Goal: Task Accomplishment & Management: Manage account settings

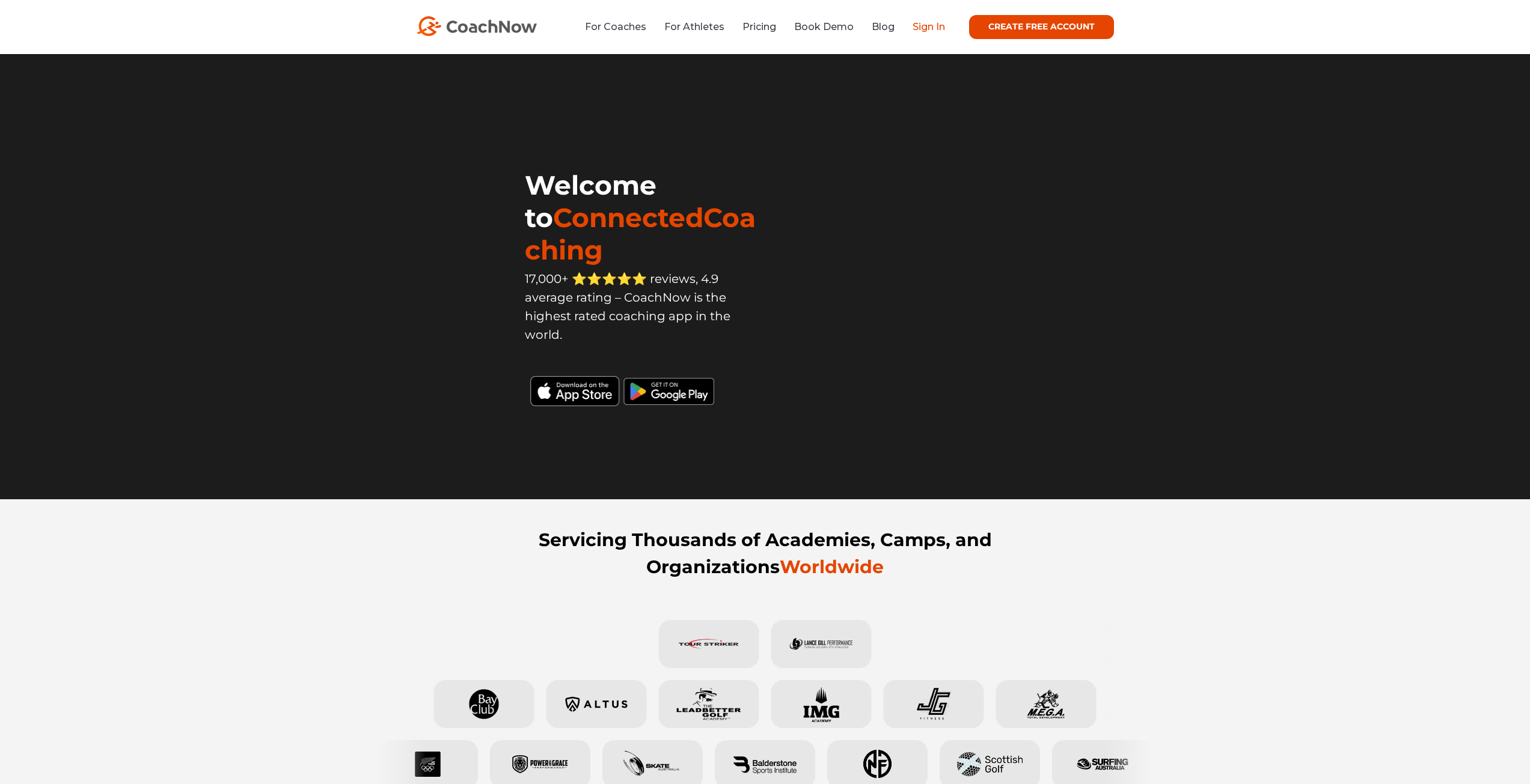
click at [930, 31] on link "Sign In" at bounding box center [929, 27] width 33 height 12
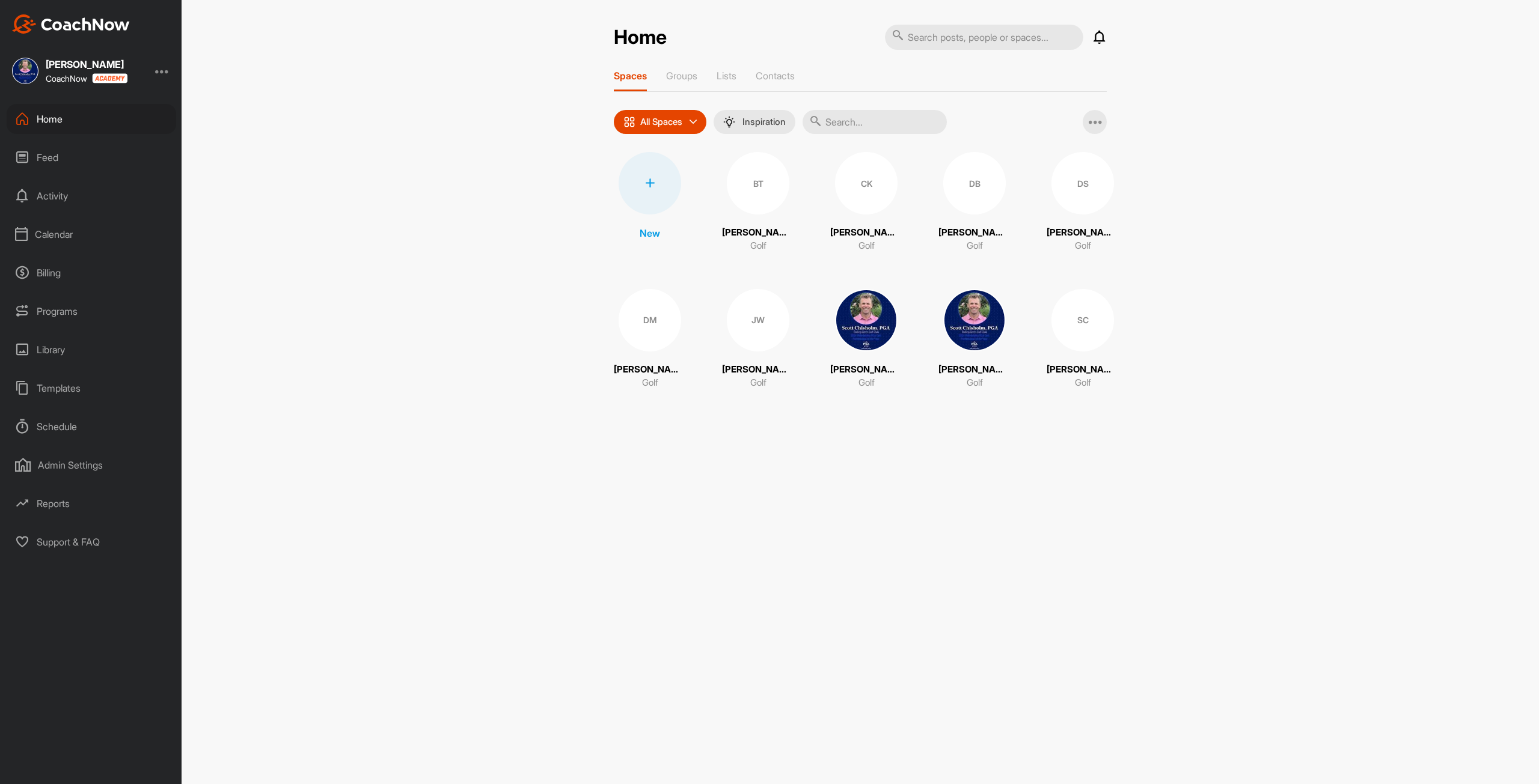
click at [50, 239] on div "Calendar" at bounding box center [91, 234] width 169 height 30
click at [50, 265] on div "My Calendar" at bounding box center [104, 270] width 142 height 25
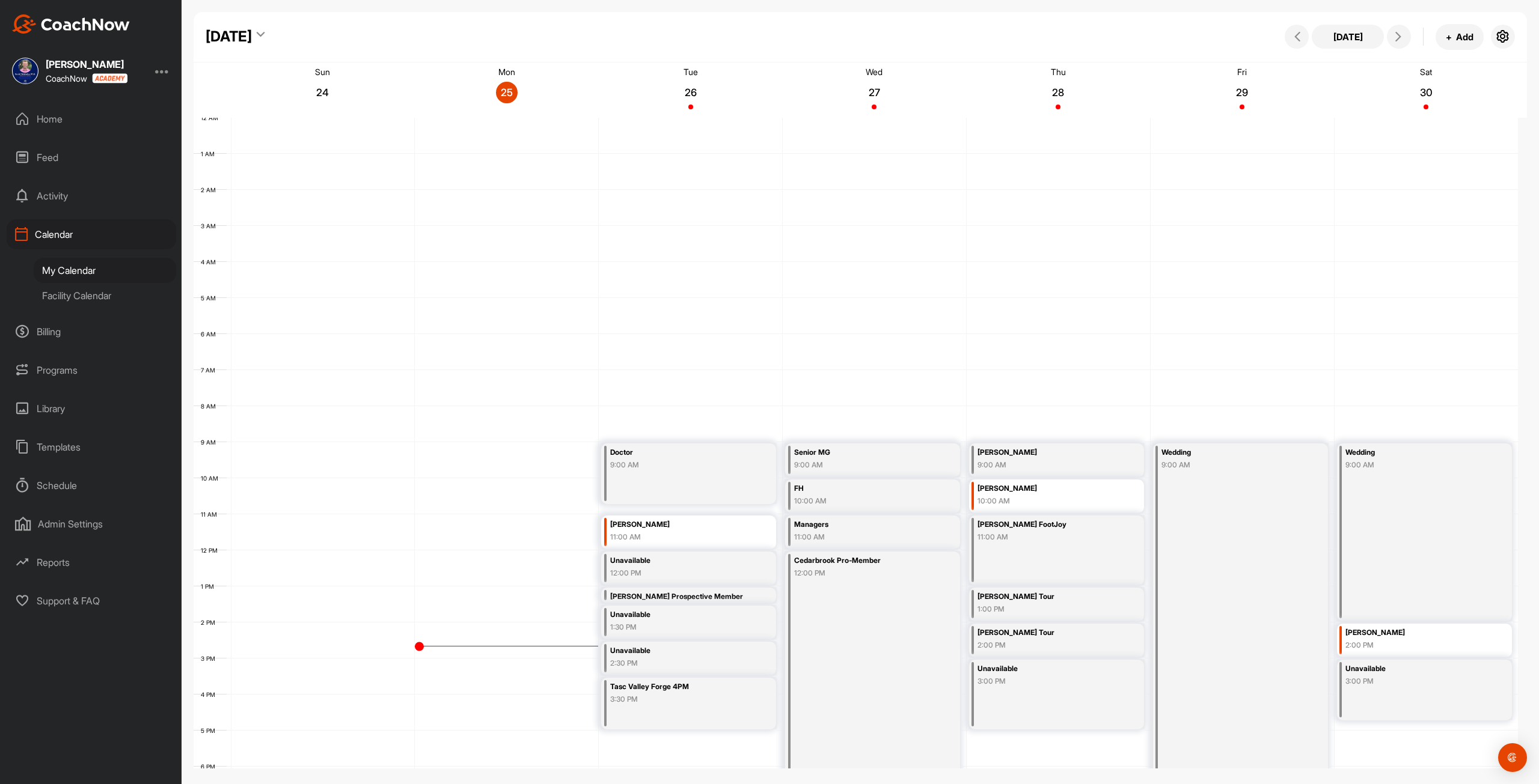
scroll to position [174, 0]
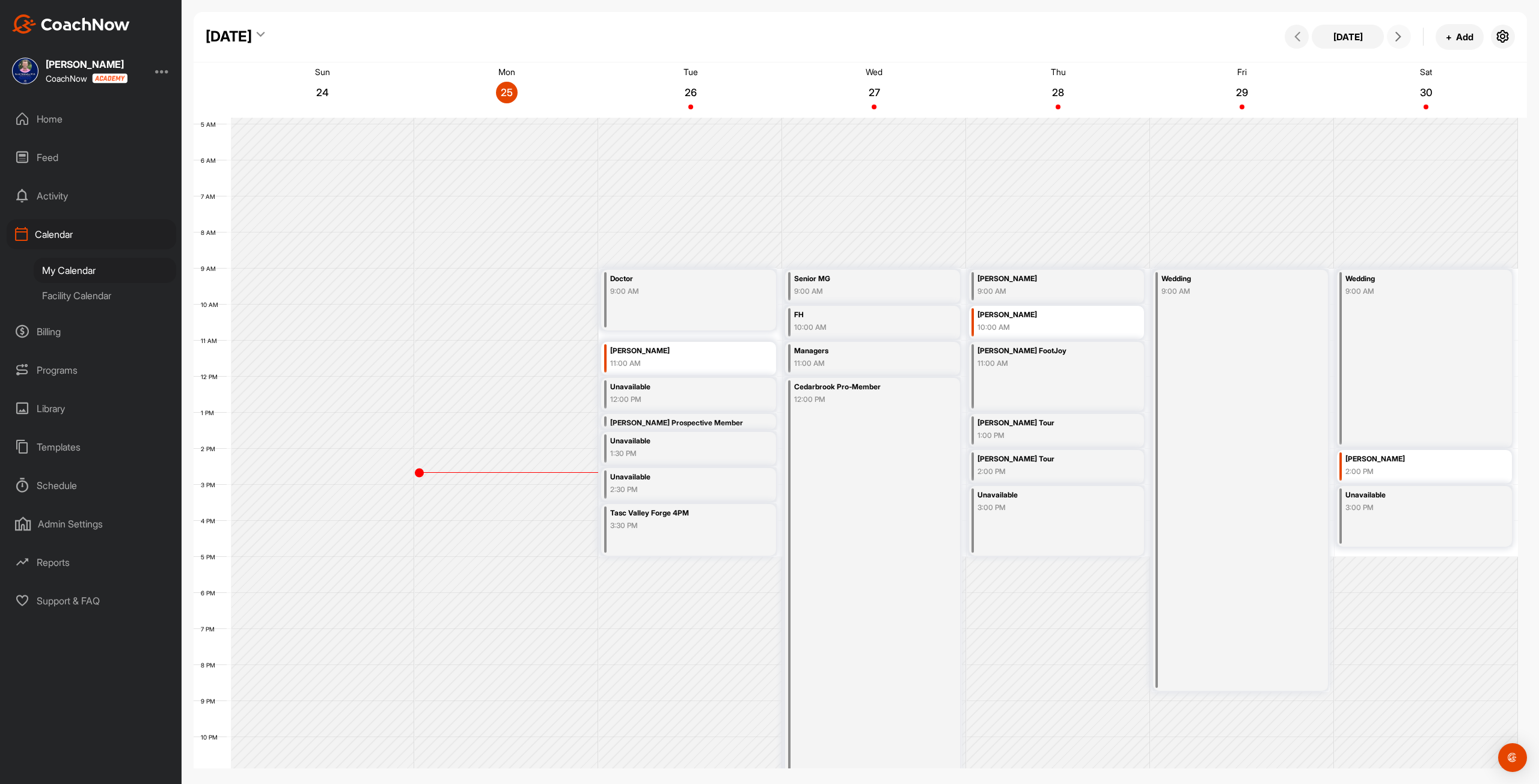
click at [1401, 35] on icon at bounding box center [1398, 37] width 10 height 10
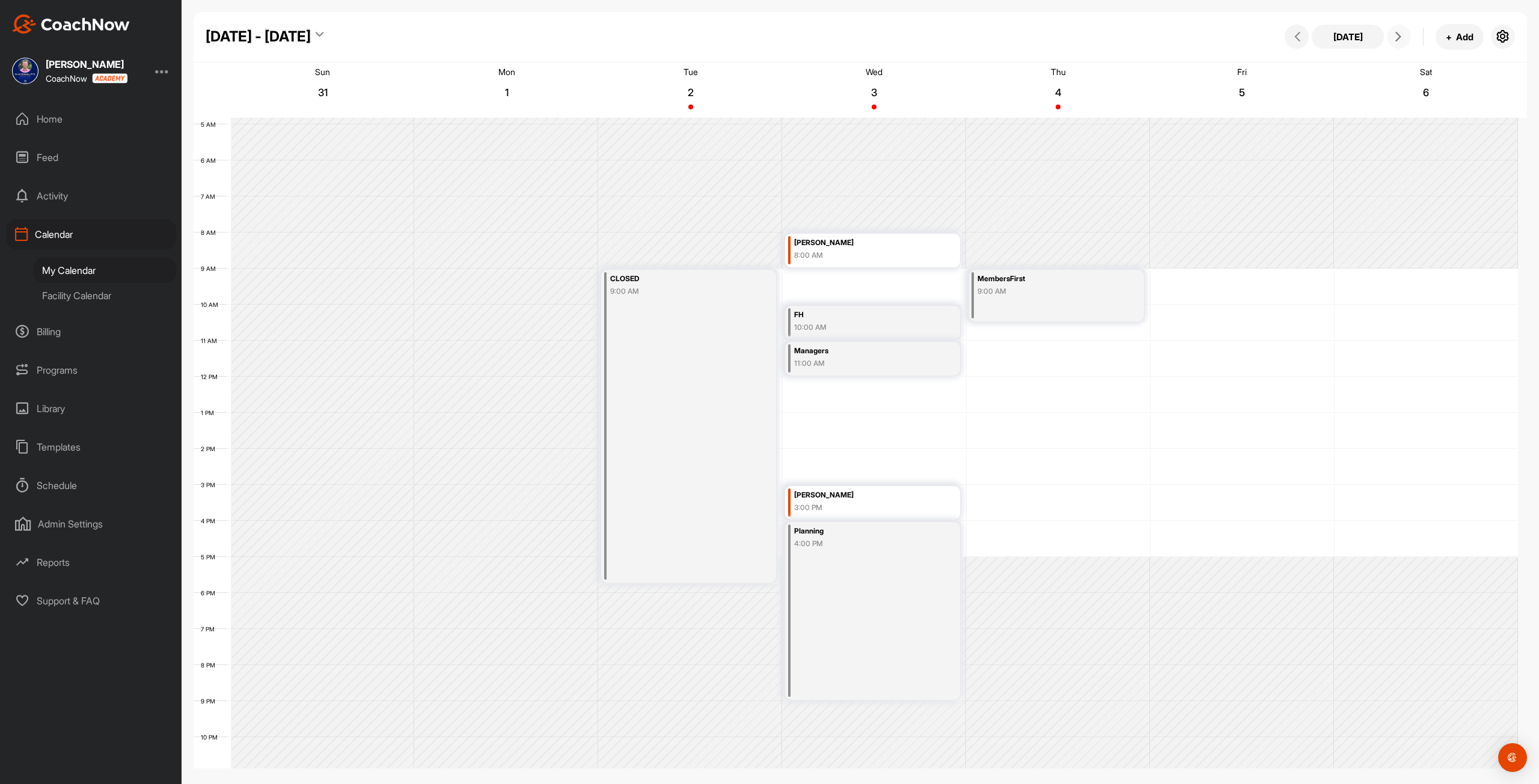
click at [1401, 35] on icon at bounding box center [1398, 37] width 10 height 10
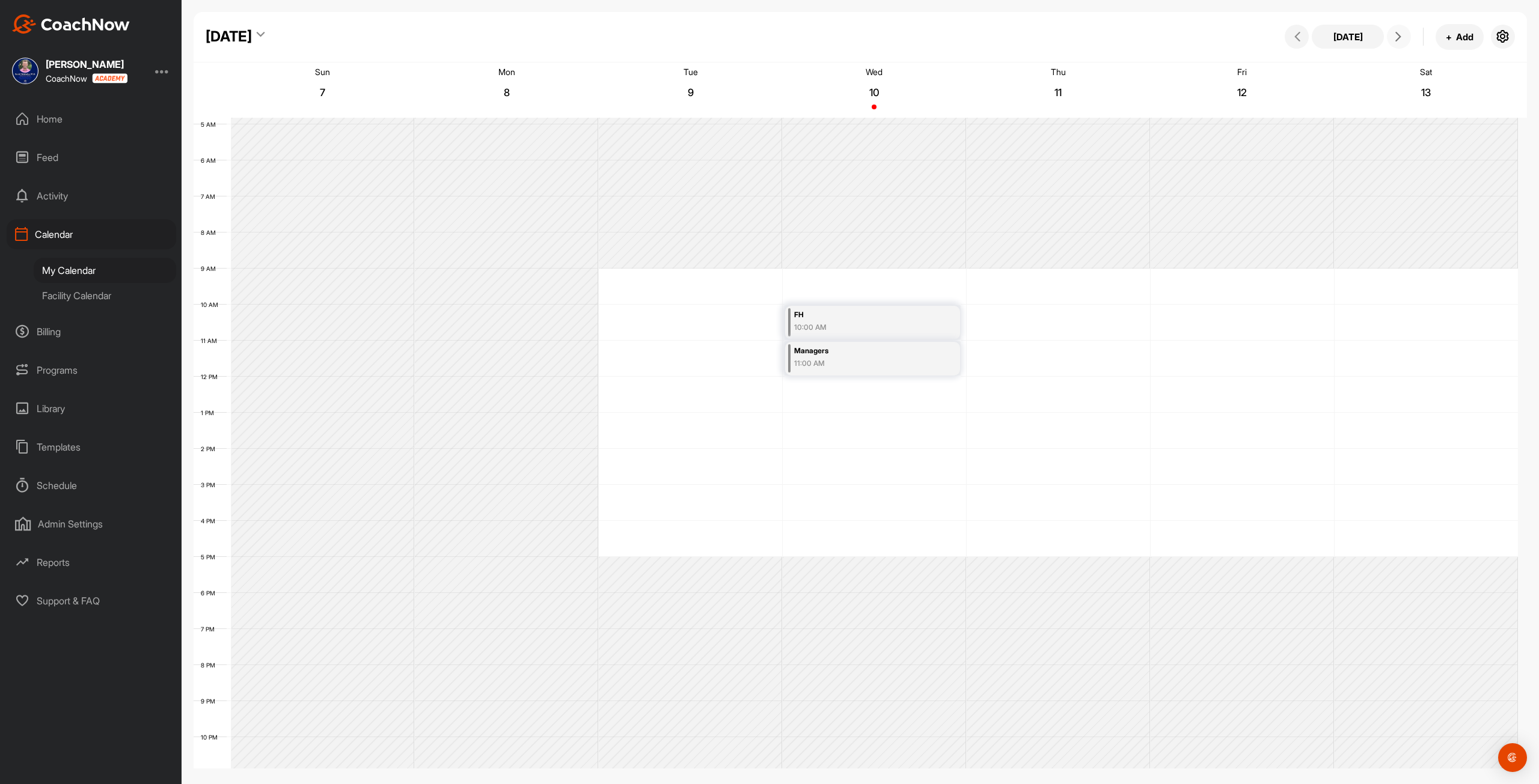
click at [1401, 35] on icon at bounding box center [1398, 37] width 10 height 10
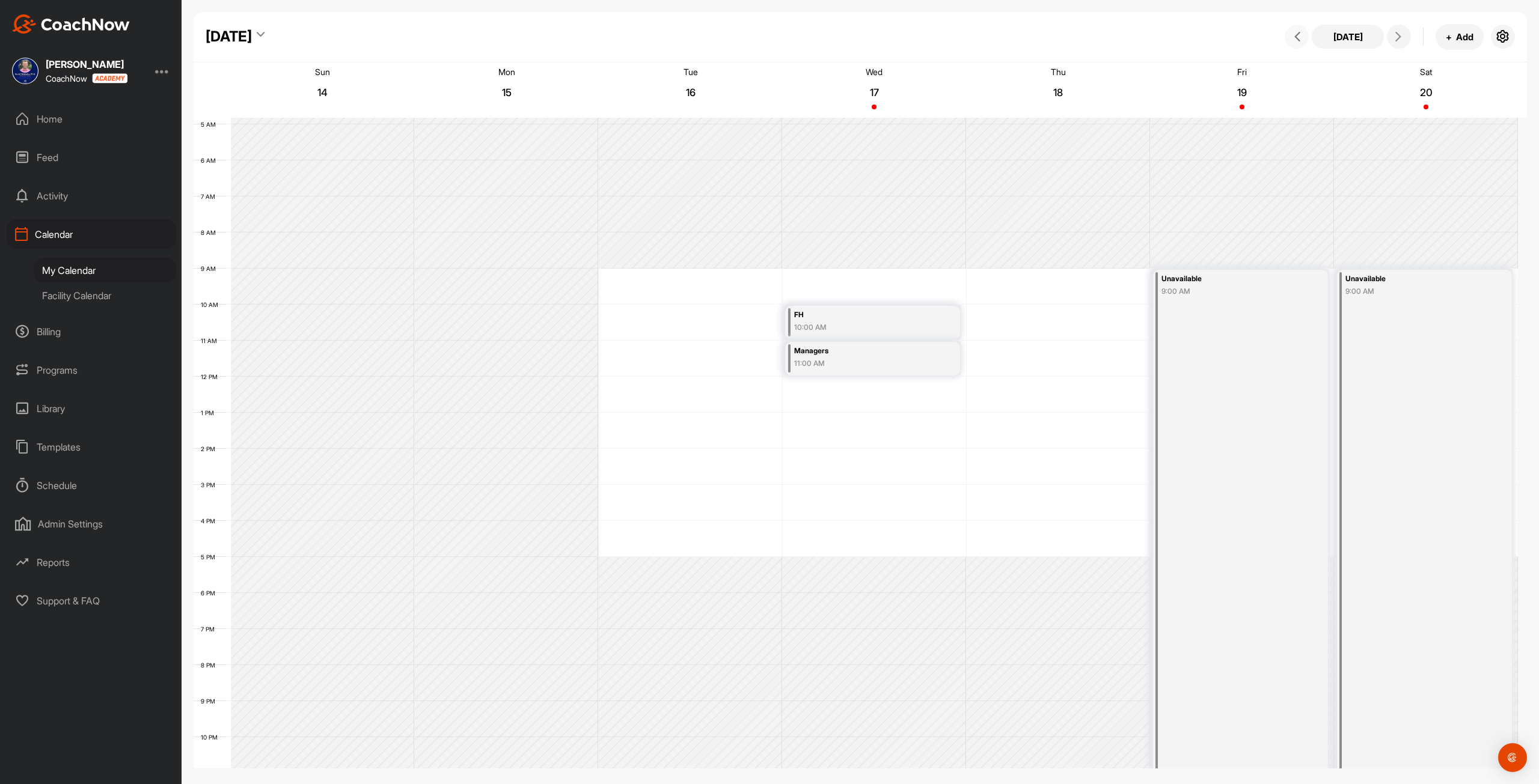
click at [1303, 39] on span at bounding box center [1297, 37] width 14 height 10
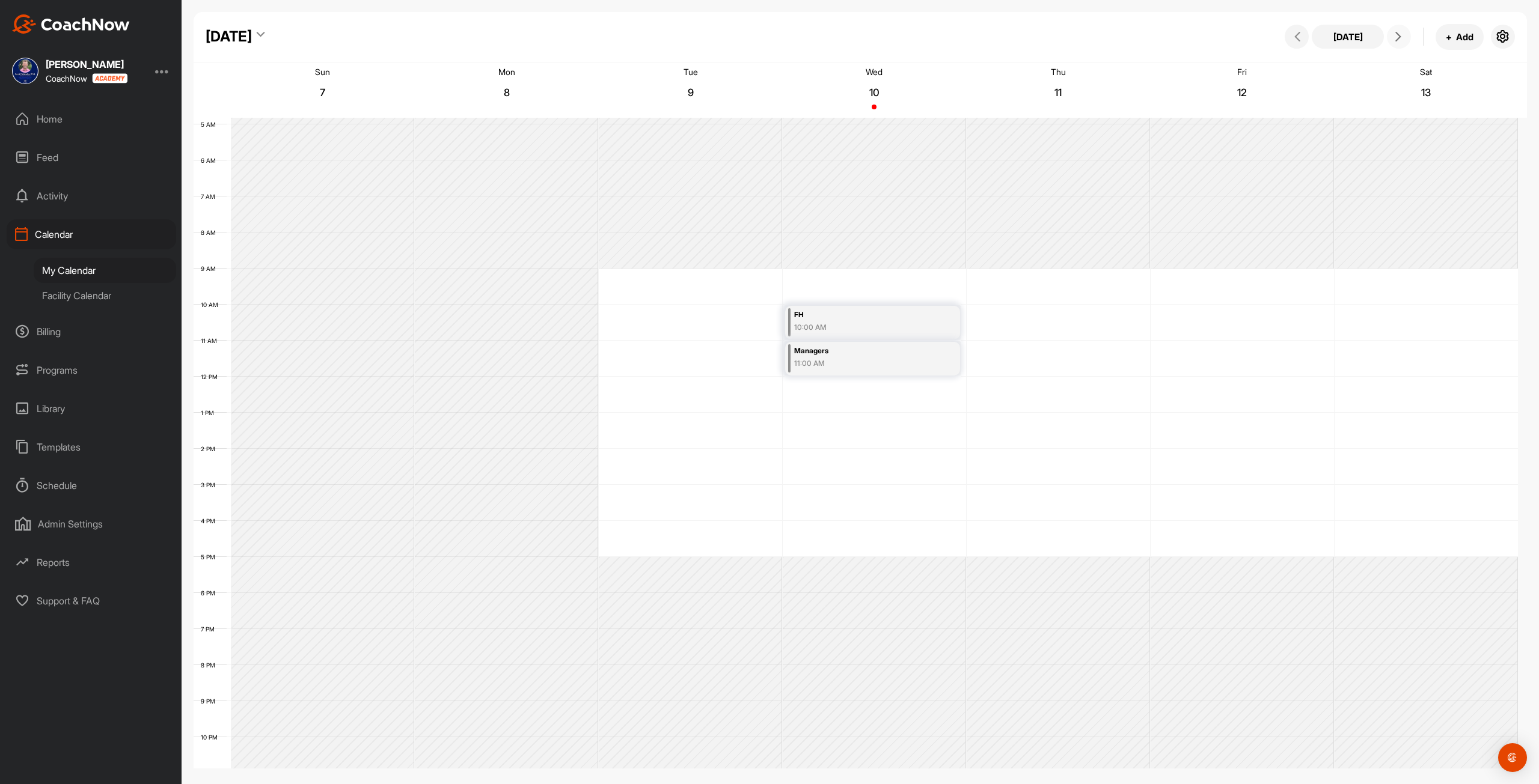
click at [1393, 34] on icon at bounding box center [1398, 37] width 10 height 10
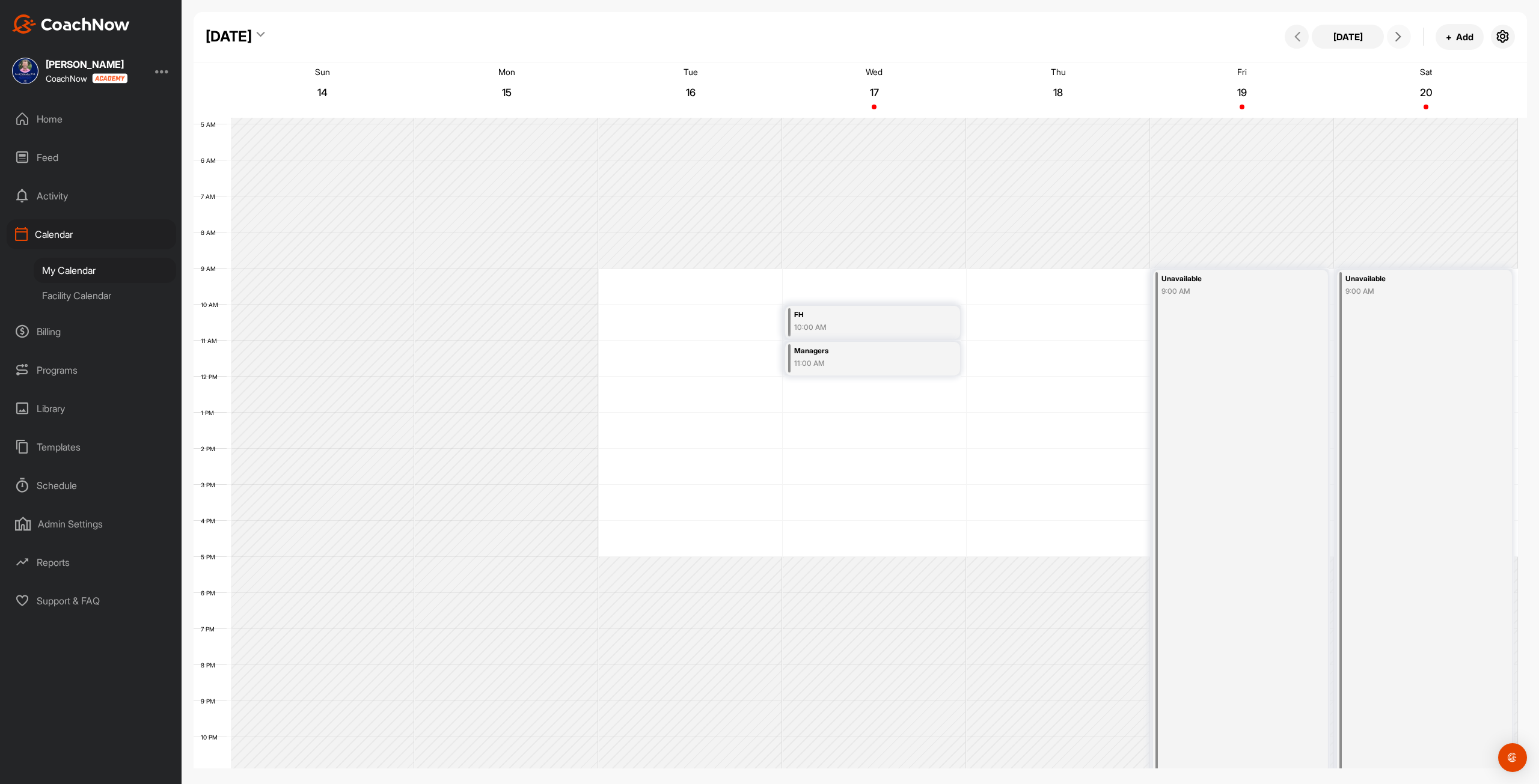
click at [1401, 37] on icon at bounding box center [1398, 37] width 10 height 10
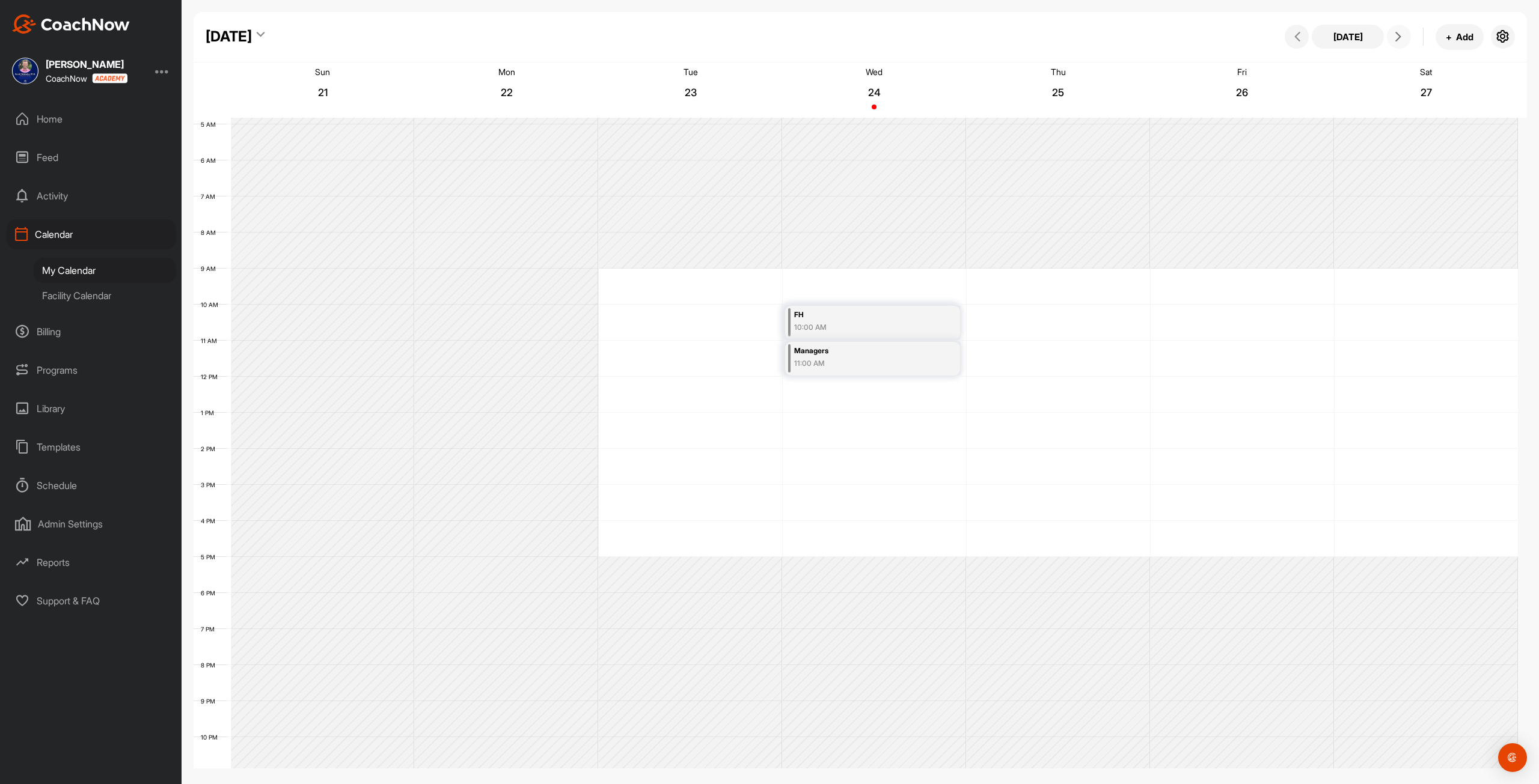
click at [1216, 281] on div "12 AM 1 AM 2 AM 3 AM 4 AM 5 AM 6 AM 7 AM 8 AM 9 AM 10 AM 11 AM 12 PM 1 PM 2 PM …" at bounding box center [855, 377] width 1325 height 865
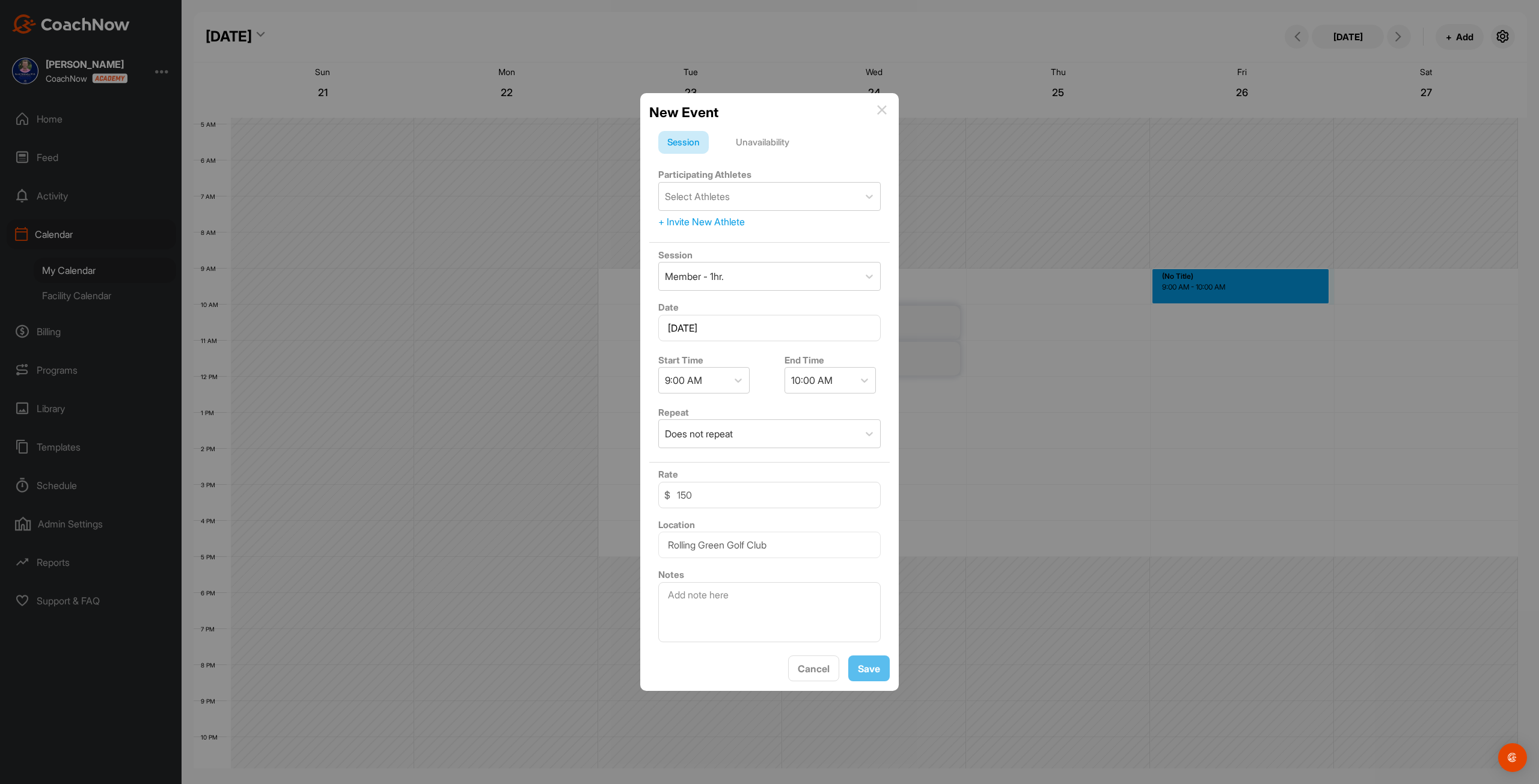
click at [731, 142] on div "Unavailability" at bounding box center [762, 143] width 71 height 23
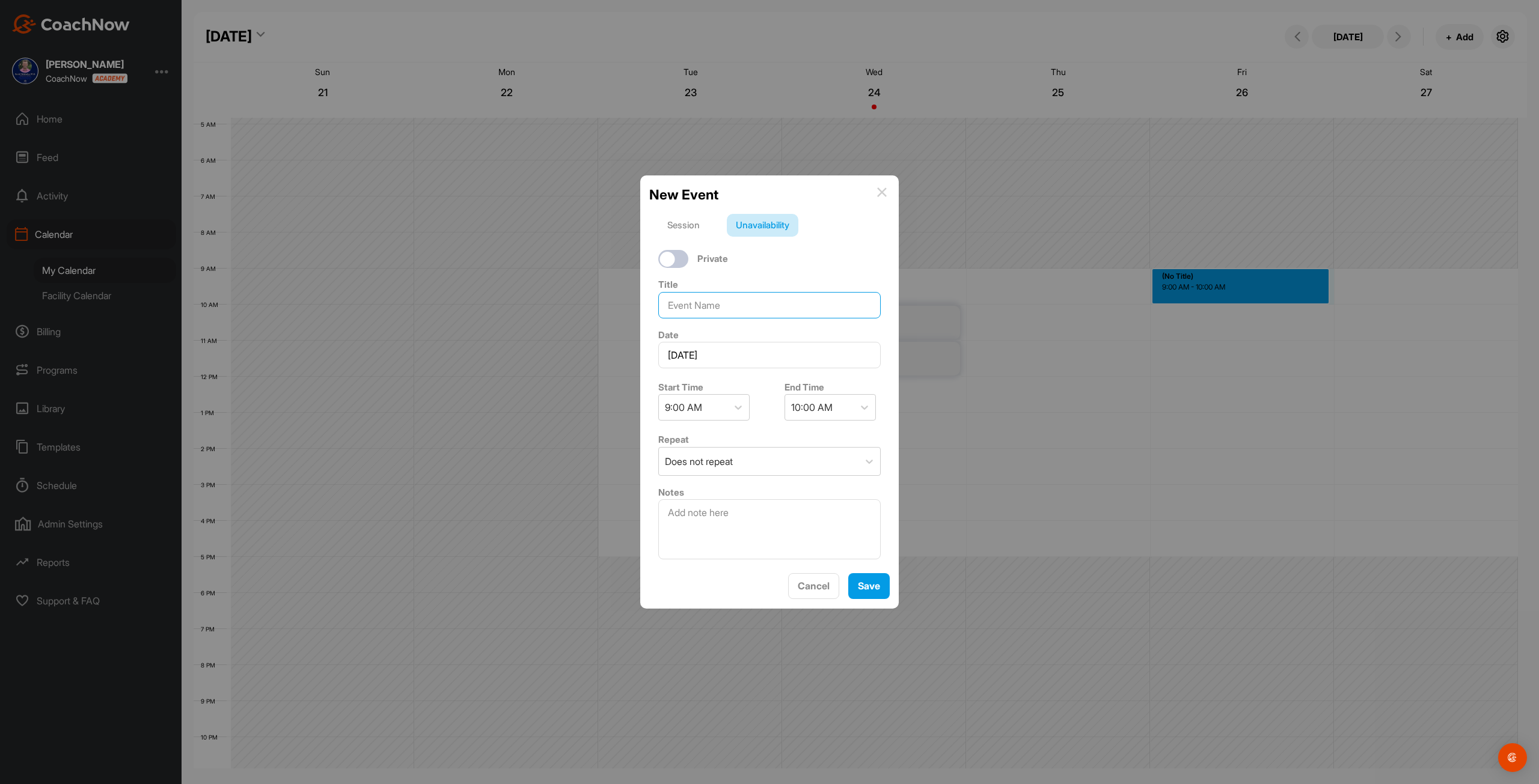
click at [697, 314] on input at bounding box center [769, 304] width 222 height 26
type input "MM"
click at [785, 404] on div "10:00 AM" at bounding box center [819, 407] width 69 height 25
click at [812, 586] on div "11:45 PM" at bounding box center [825, 591] width 92 height 24
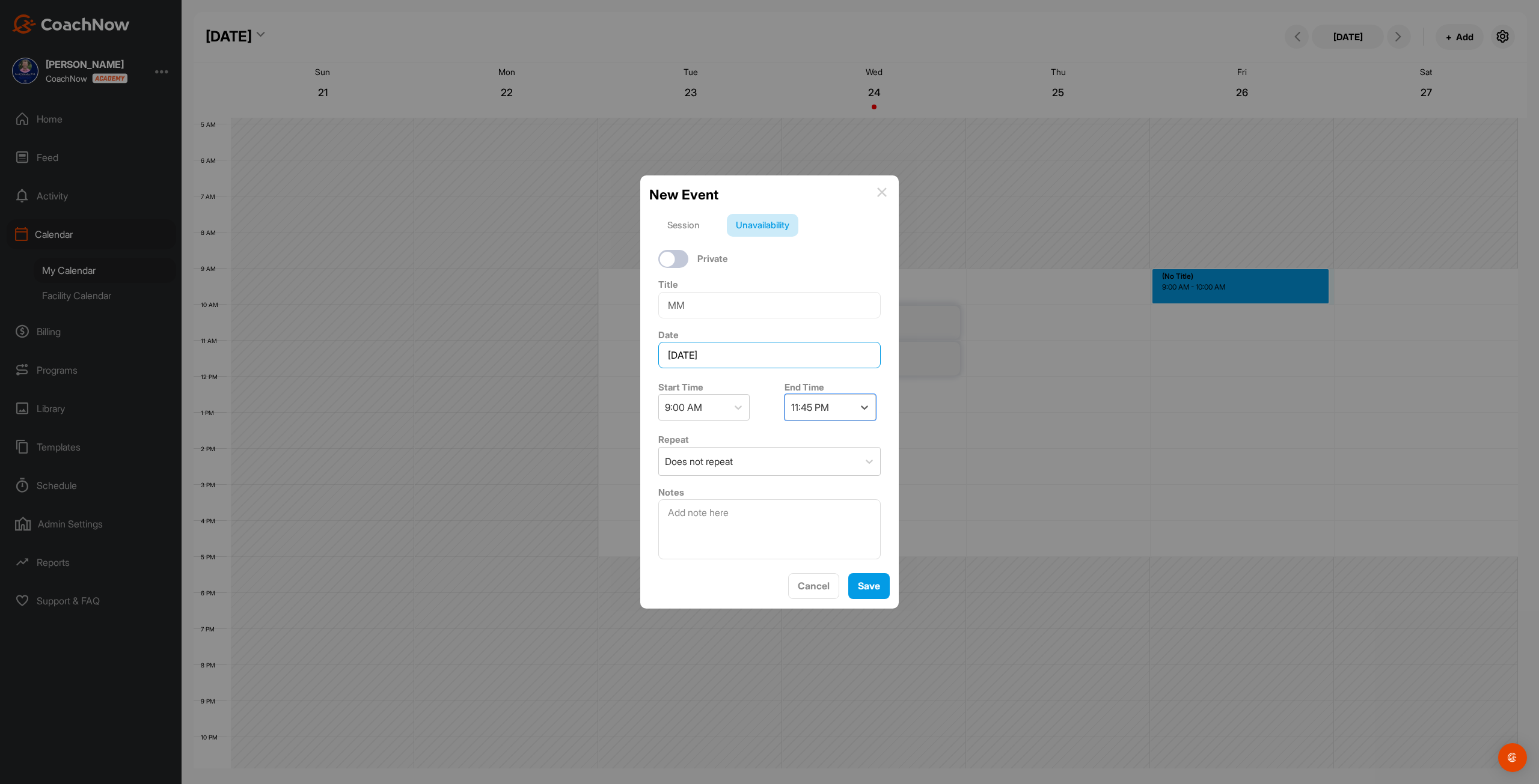
click at [773, 356] on input "[DATE]" at bounding box center [769, 354] width 222 height 26
click at [840, 537] on div "27" at bounding box center [842, 539] width 18 height 18
click at [749, 353] on input "[DATE]" at bounding box center [769, 354] width 222 height 26
click at [811, 540] on div "26" at bounding box center [813, 539] width 18 height 18
click at [820, 462] on div "Does not repeat" at bounding box center [758, 462] width 200 height 28
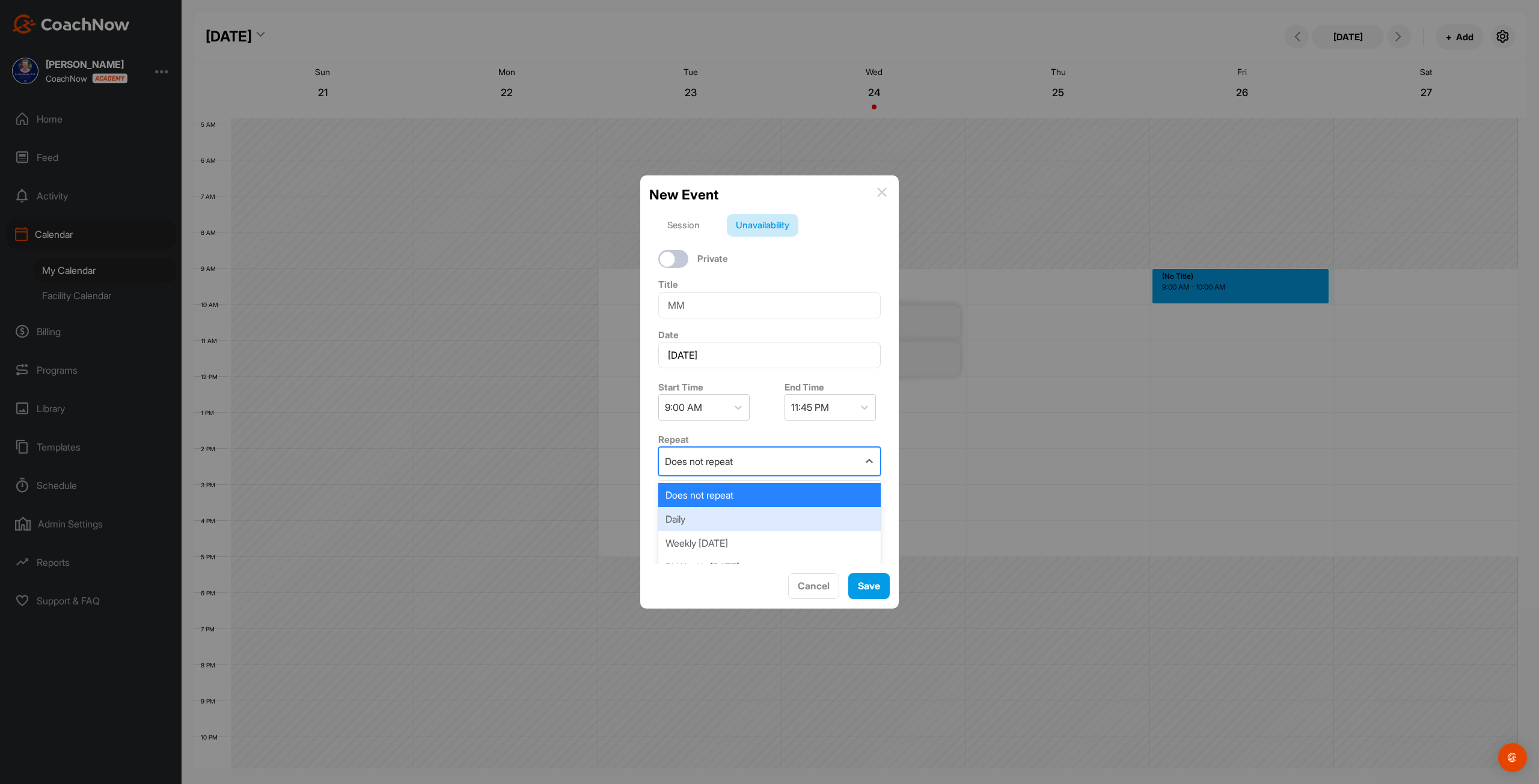
click at [786, 524] on div "Daily" at bounding box center [769, 518] width 222 height 24
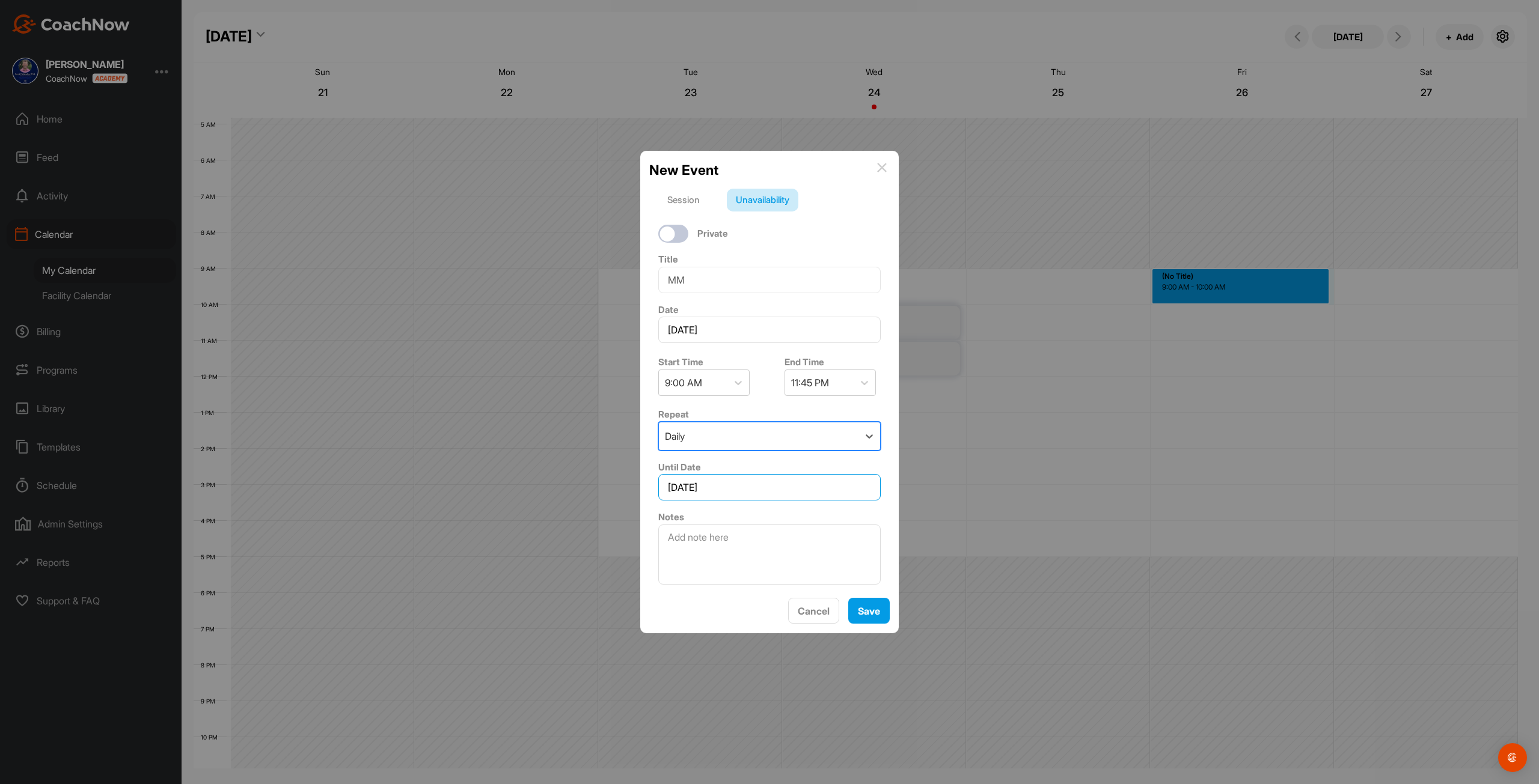
click at [772, 492] on input "[DATE]" at bounding box center [769, 487] width 222 height 26
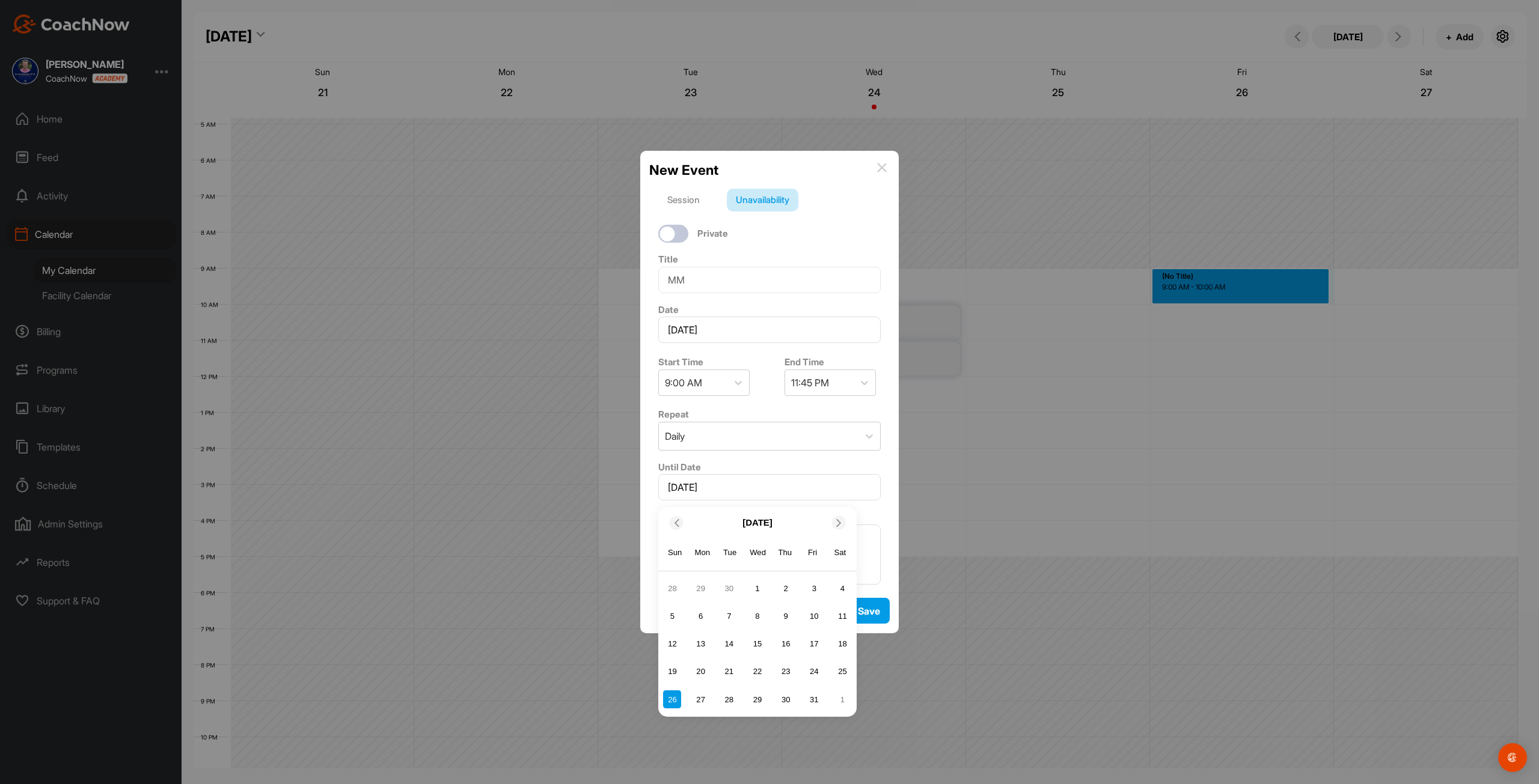
click at [673, 520] on icon at bounding box center [676, 523] width 8 height 8
click at [838, 667] on div "27" at bounding box center [842, 671] width 18 height 18
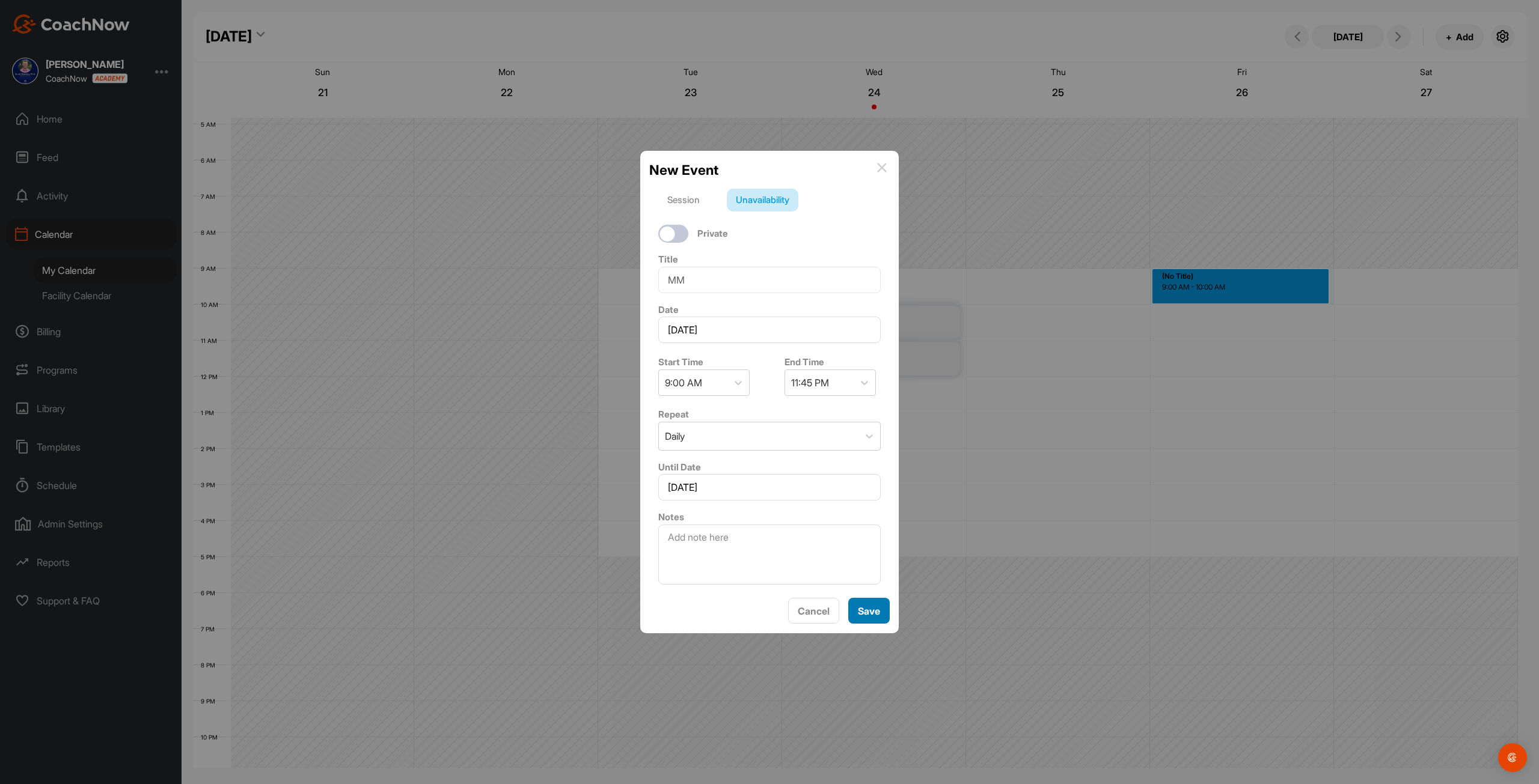
click at [861, 615] on button "Save" at bounding box center [869, 610] width 42 height 26
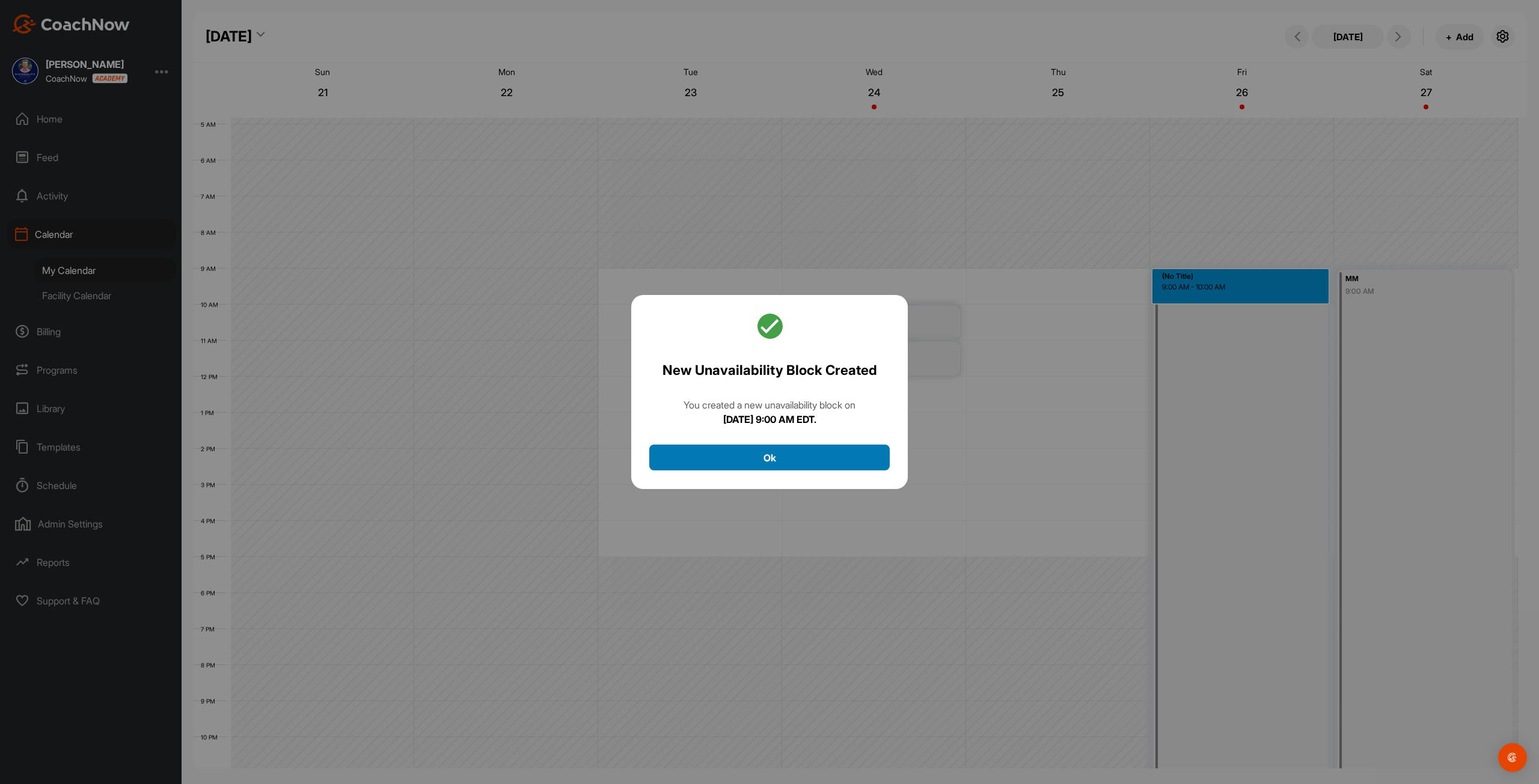
click at [812, 458] on button "Ok" at bounding box center [769, 457] width 241 height 26
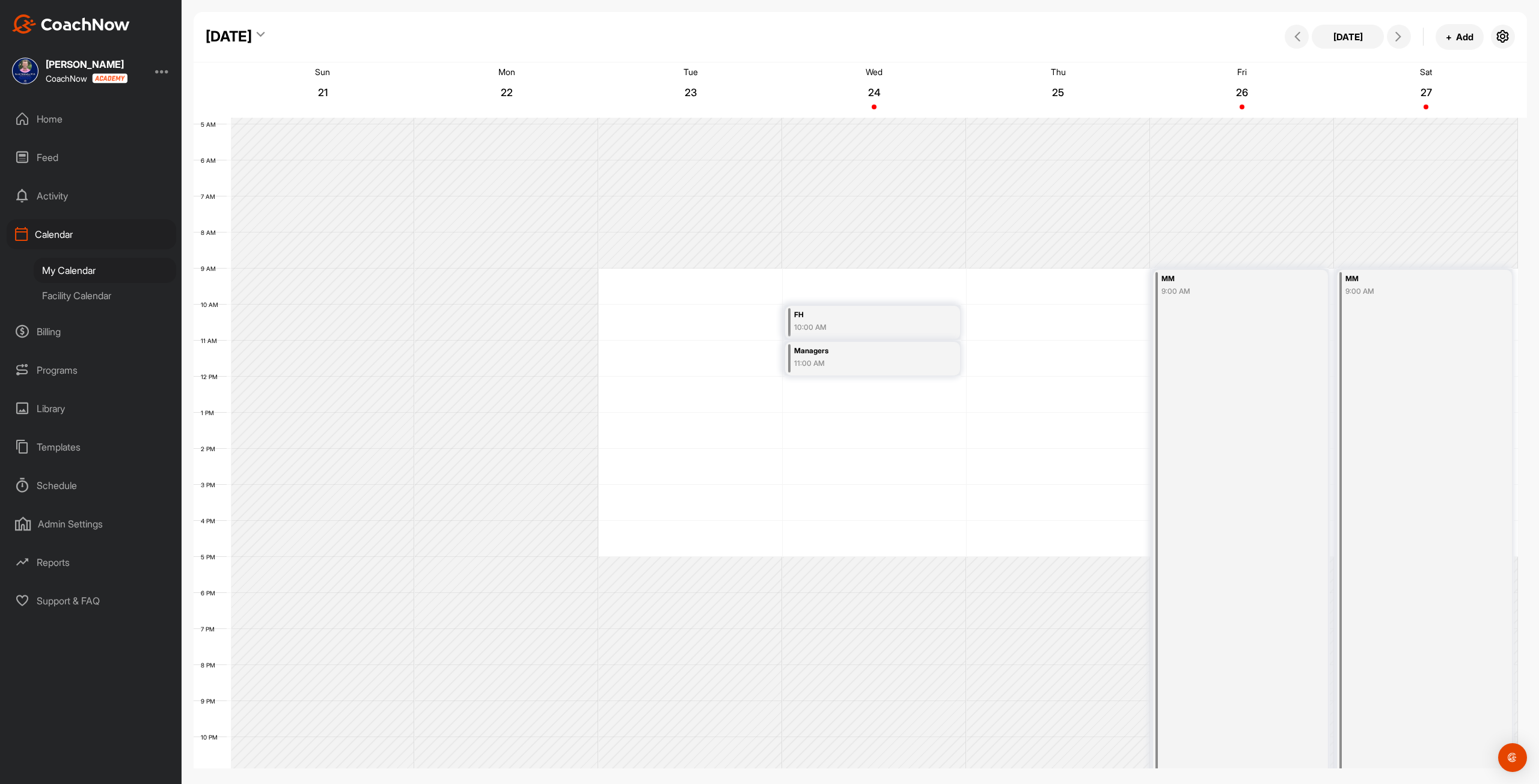
click at [1010, 434] on div "12 AM 1 AM 2 AM 3 AM 4 AM 5 AM 6 AM 7 AM 8 AM 9 AM 10 AM 11 AM 12 PM 1 PM 2 PM …" at bounding box center [855, 377] width 1325 height 865
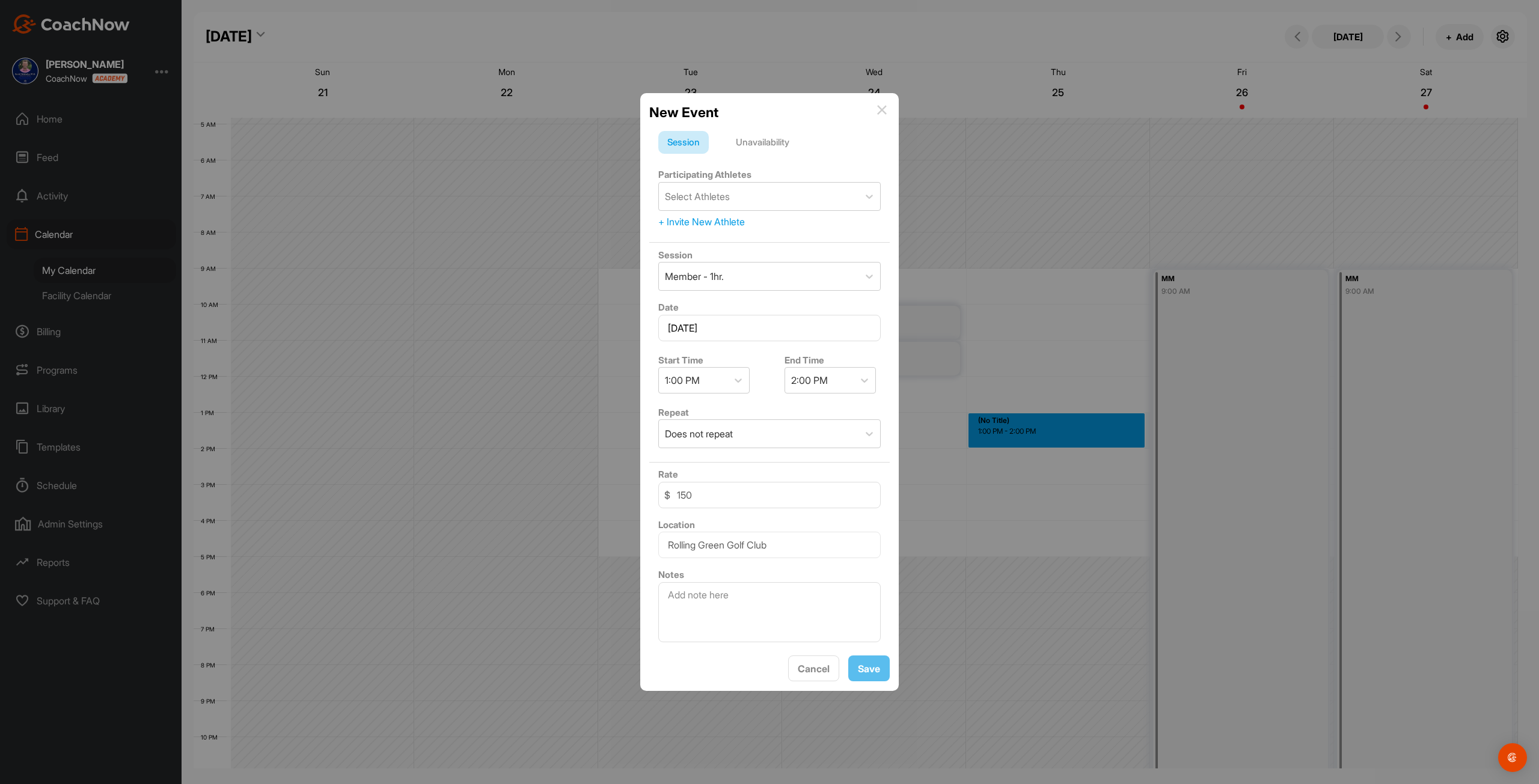
click at [782, 146] on div "Unavailability" at bounding box center [762, 143] width 71 height 23
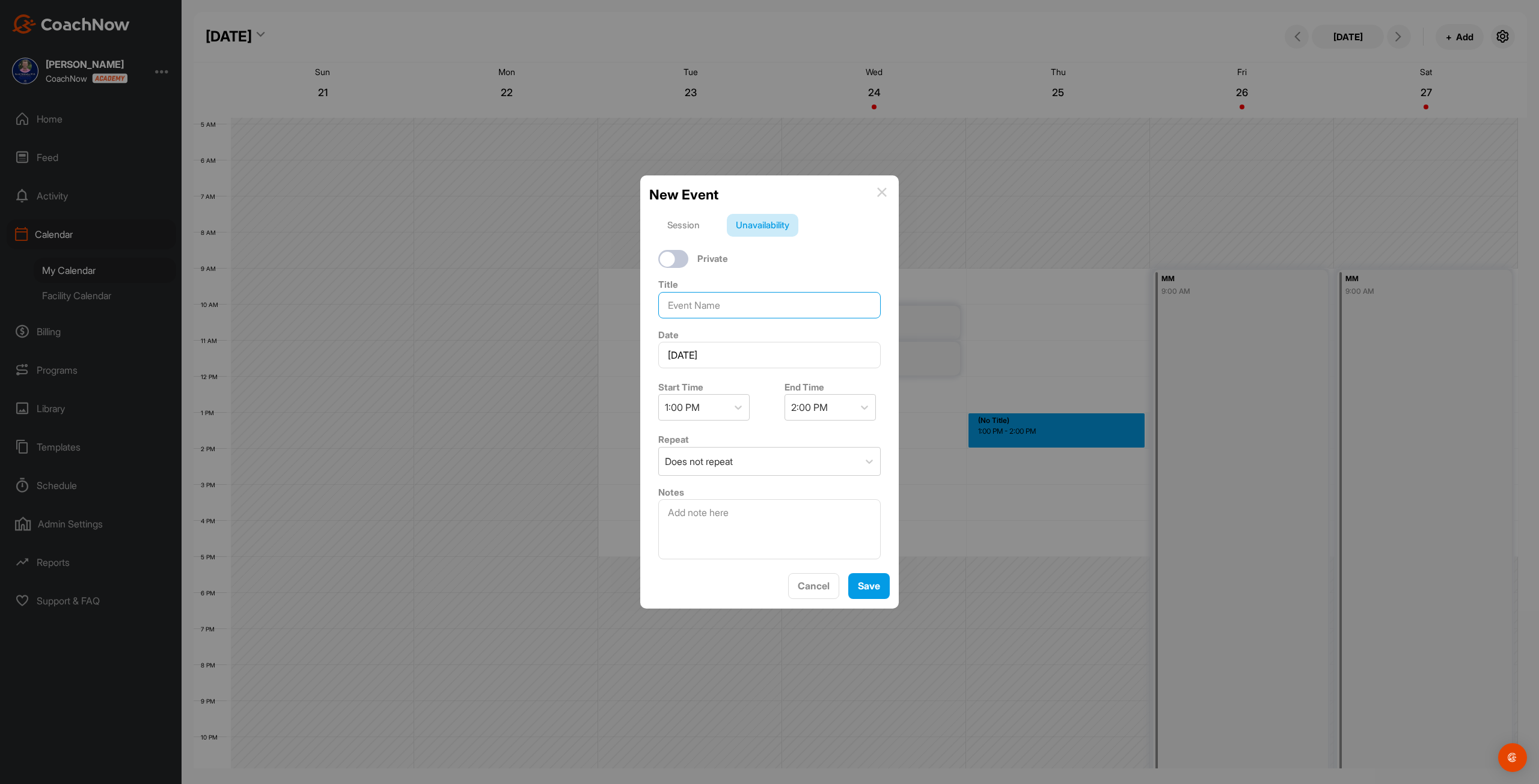
click at [728, 304] on input at bounding box center [769, 304] width 222 height 26
type input "MM Prep"
click at [838, 404] on div "2:00 PM" at bounding box center [819, 407] width 69 height 25
click at [838, 572] on div "11:30 PM" at bounding box center [825, 567] width 92 height 24
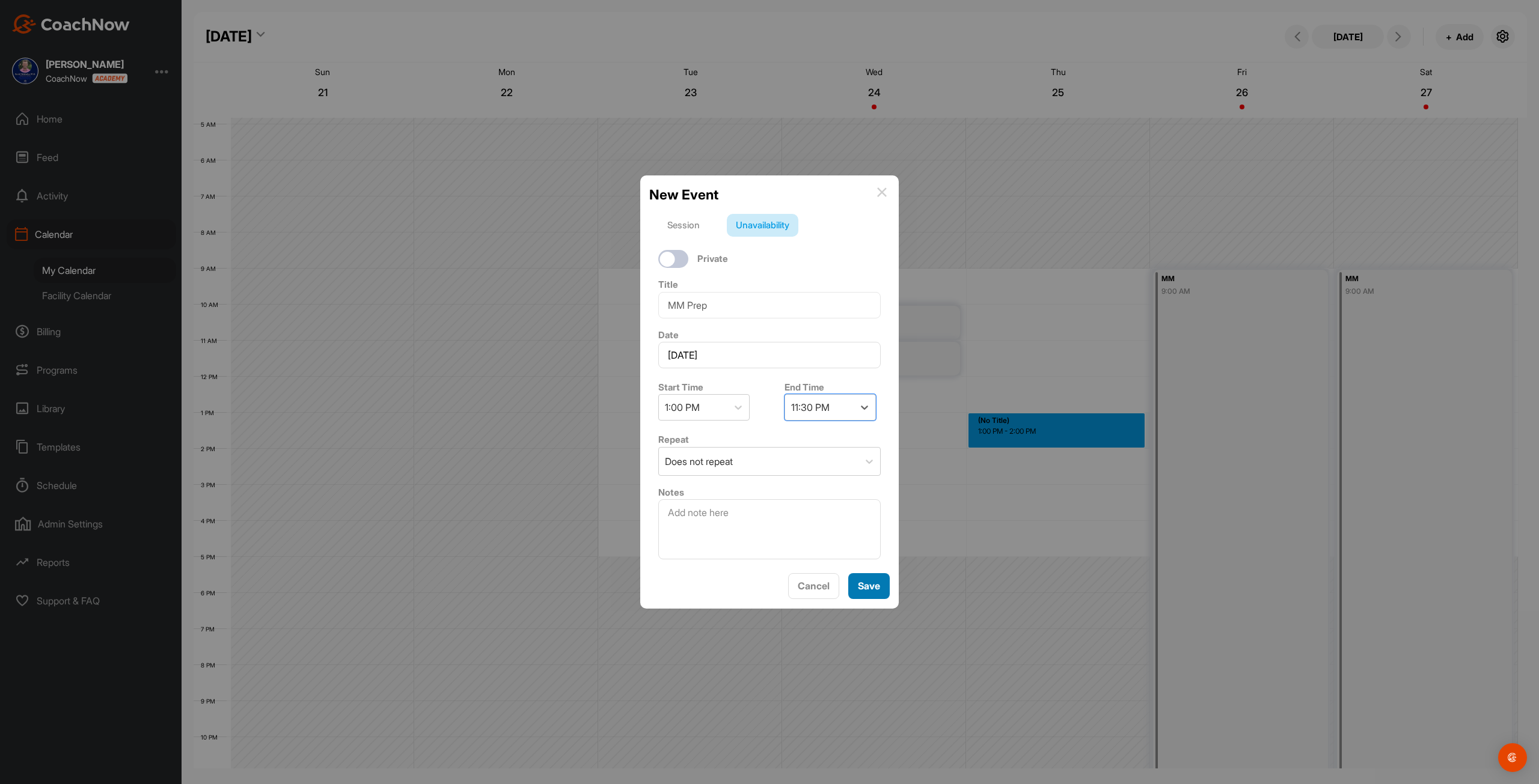
click at [867, 579] on button "Save" at bounding box center [869, 586] width 42 height 26
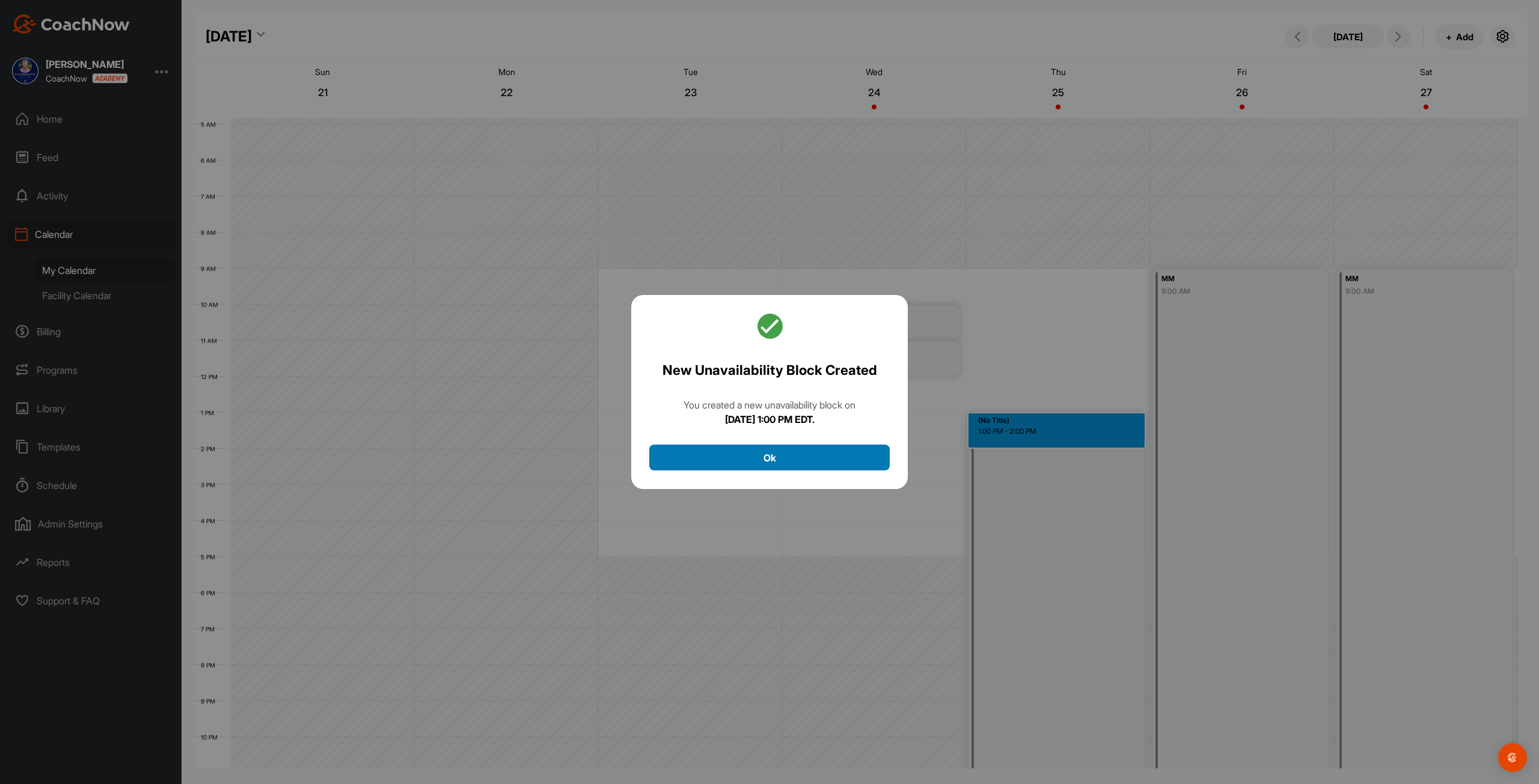
click at [769, 458] on button "Ok" at bounding box center [769, 457] width 241 height 26
